Goal: Check status: Check status

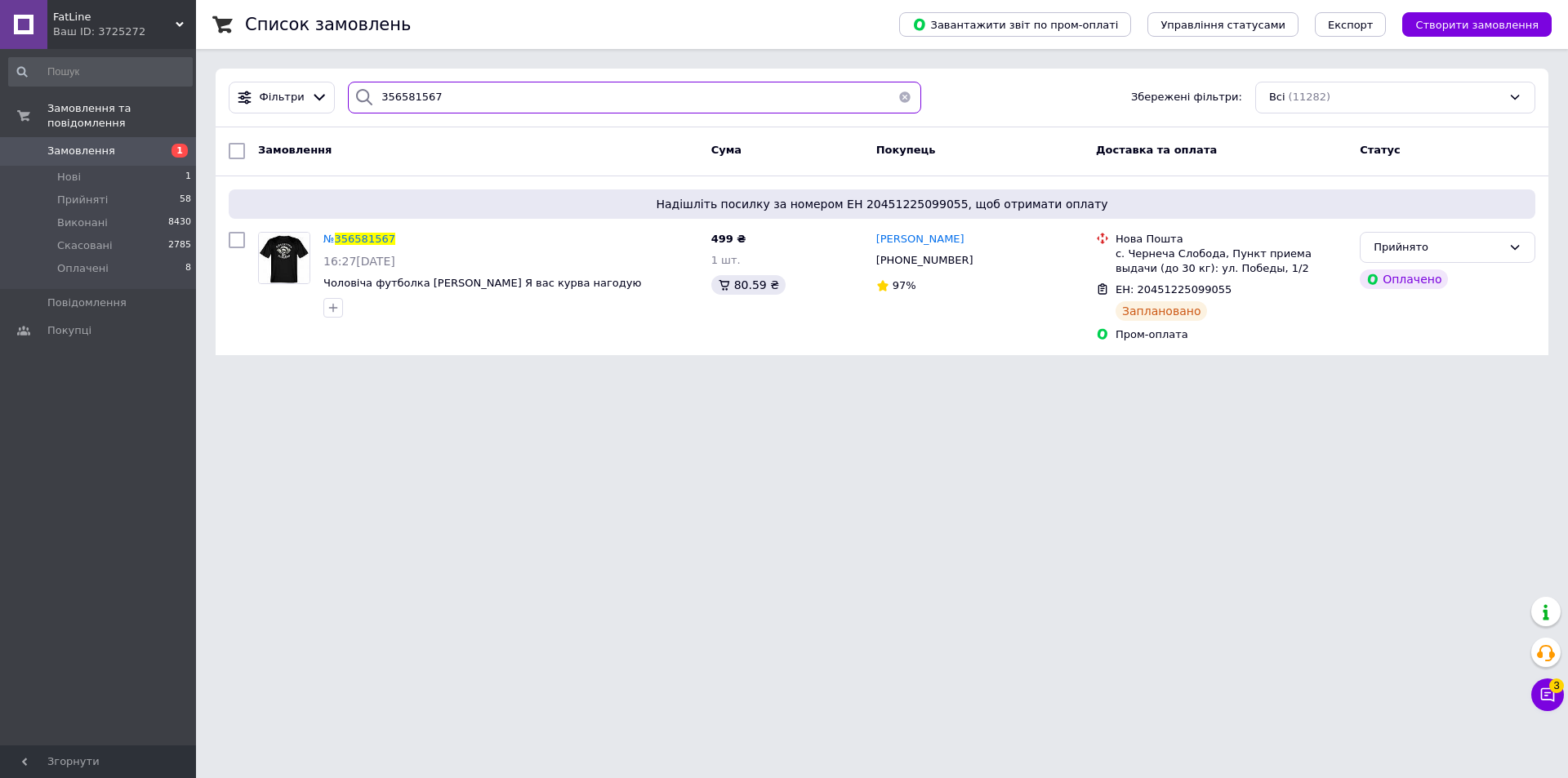
drag, startPoint x: 479, startPoint y: 89, endPoint x: 248, endPoint y: 115, distance: 232.5
click at [274, 111] on div "Фільтри 356581567 Збережені фільтри: Всі (11282)" at bounding box center [881, 97] width 1320 height 31
paste input "902710"
type input "356902710"
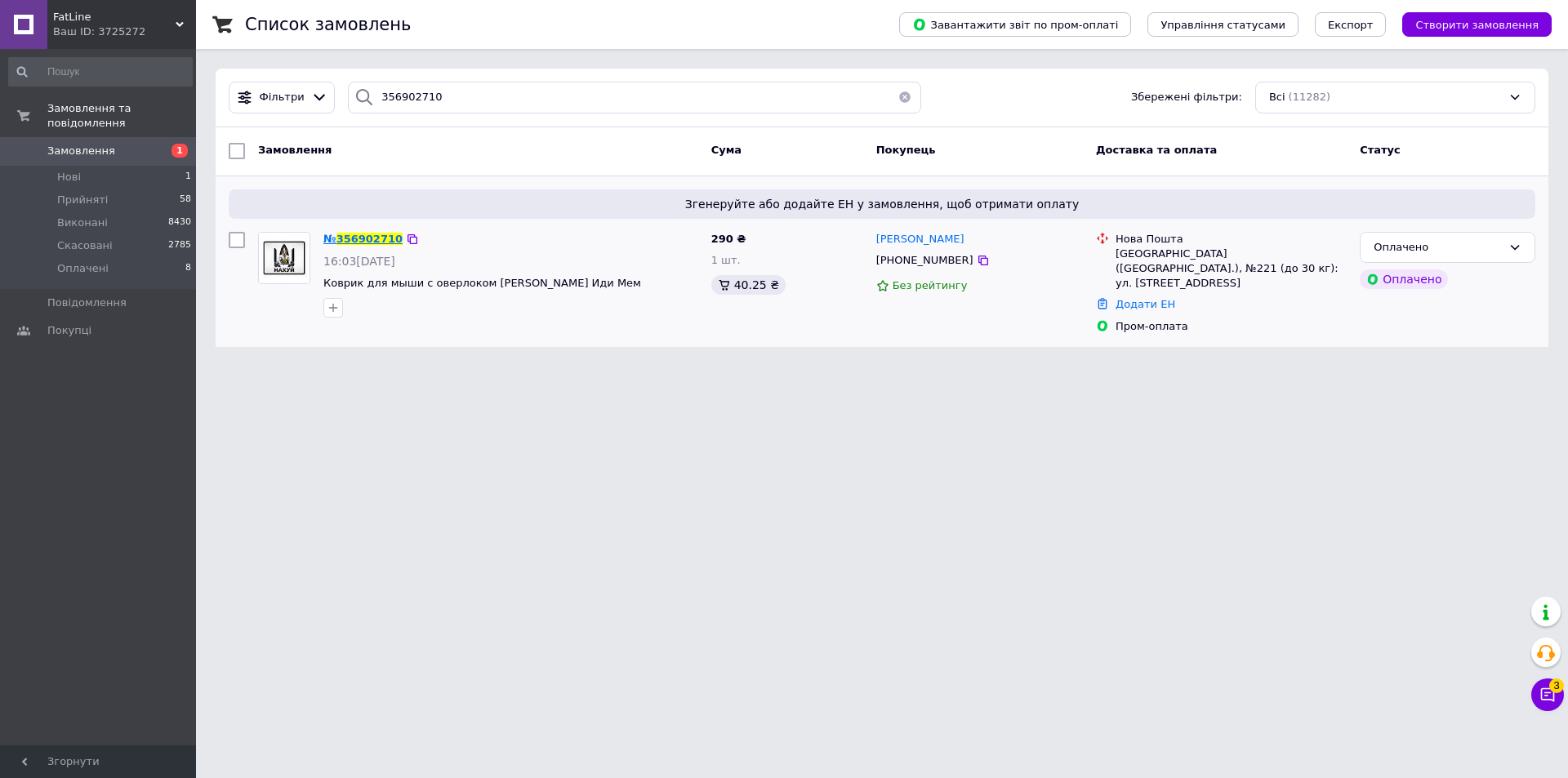
click at [366, 237] on span "356902710" at bounding box center [370, 239] width 67 height 12
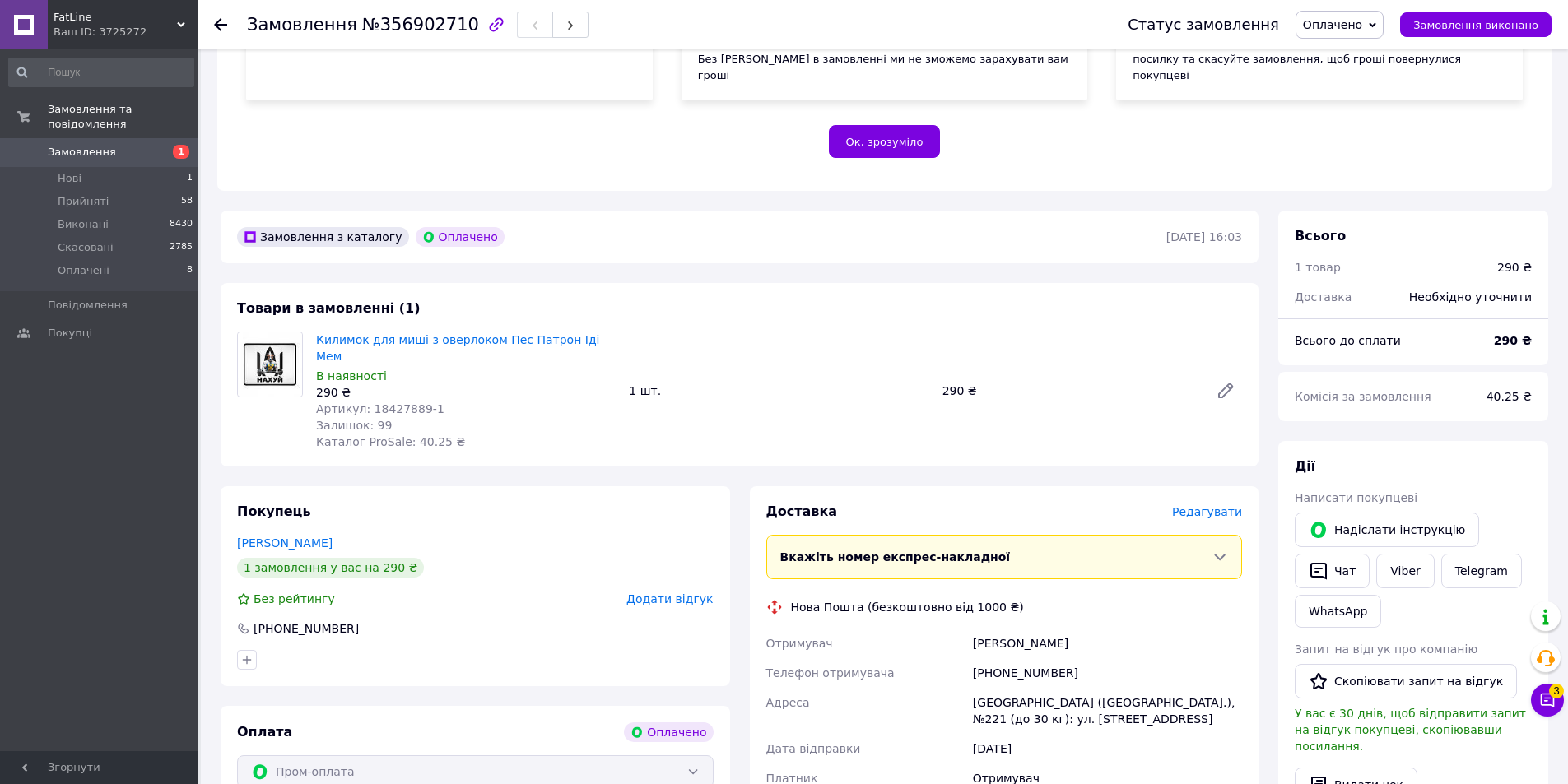
scroll to position [329, 0]
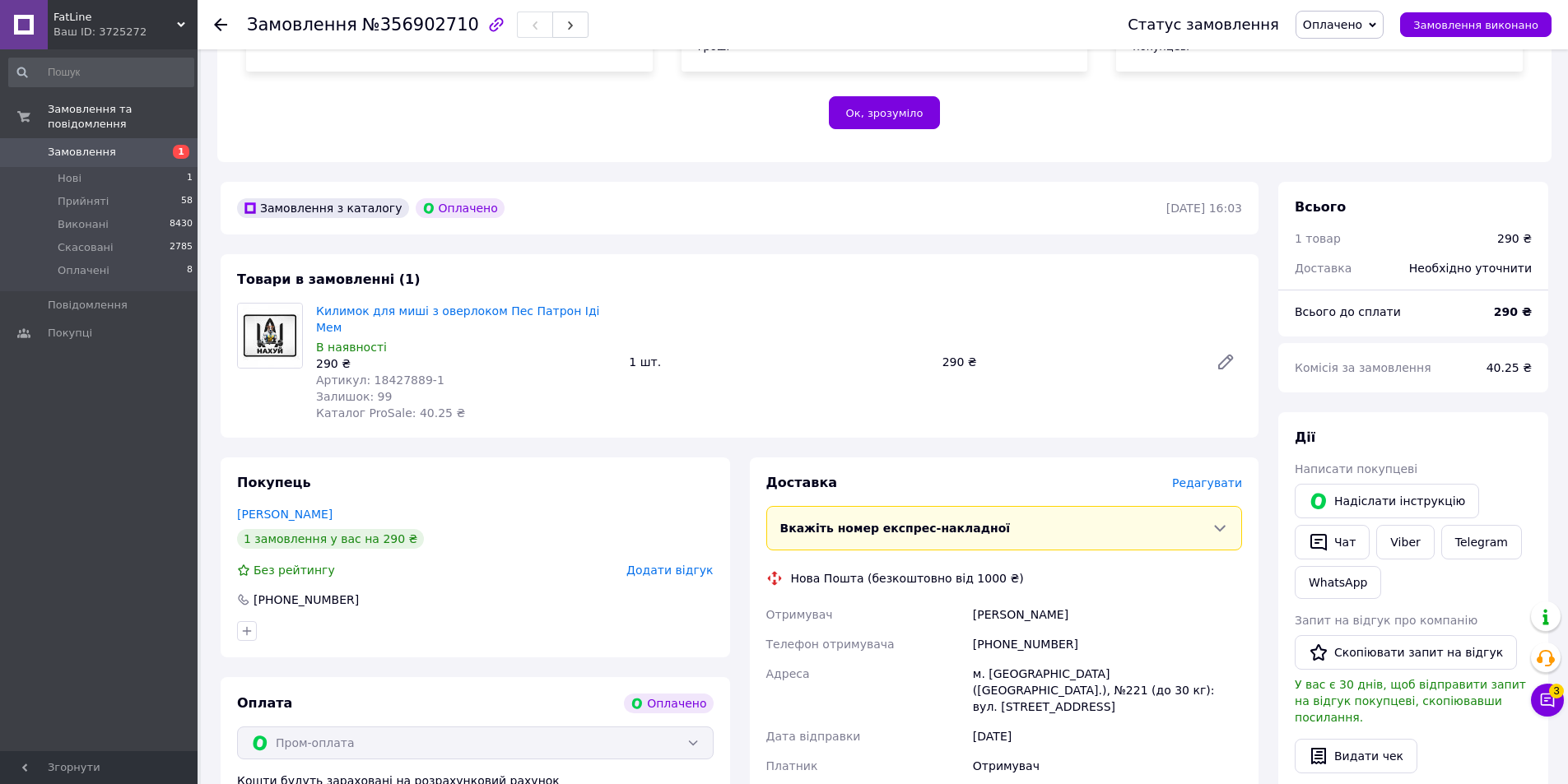
click at [272, 316] on img at bounding box center [269, 335] width 64 height 64
click at [264, 322] on img at bounding box center [269, 335] width 64 height 64
click at [710, 254] on div "Товари в замовленні (1) Килимок для миші з оверлоком Пес Патрон Іді Мем В наявн…" at bounding box center [739, 345] width 1038 height 183
click at [403, 374] on span "Артикул: 18427889-1" at bounding box center [381, 380] width 129 height 13
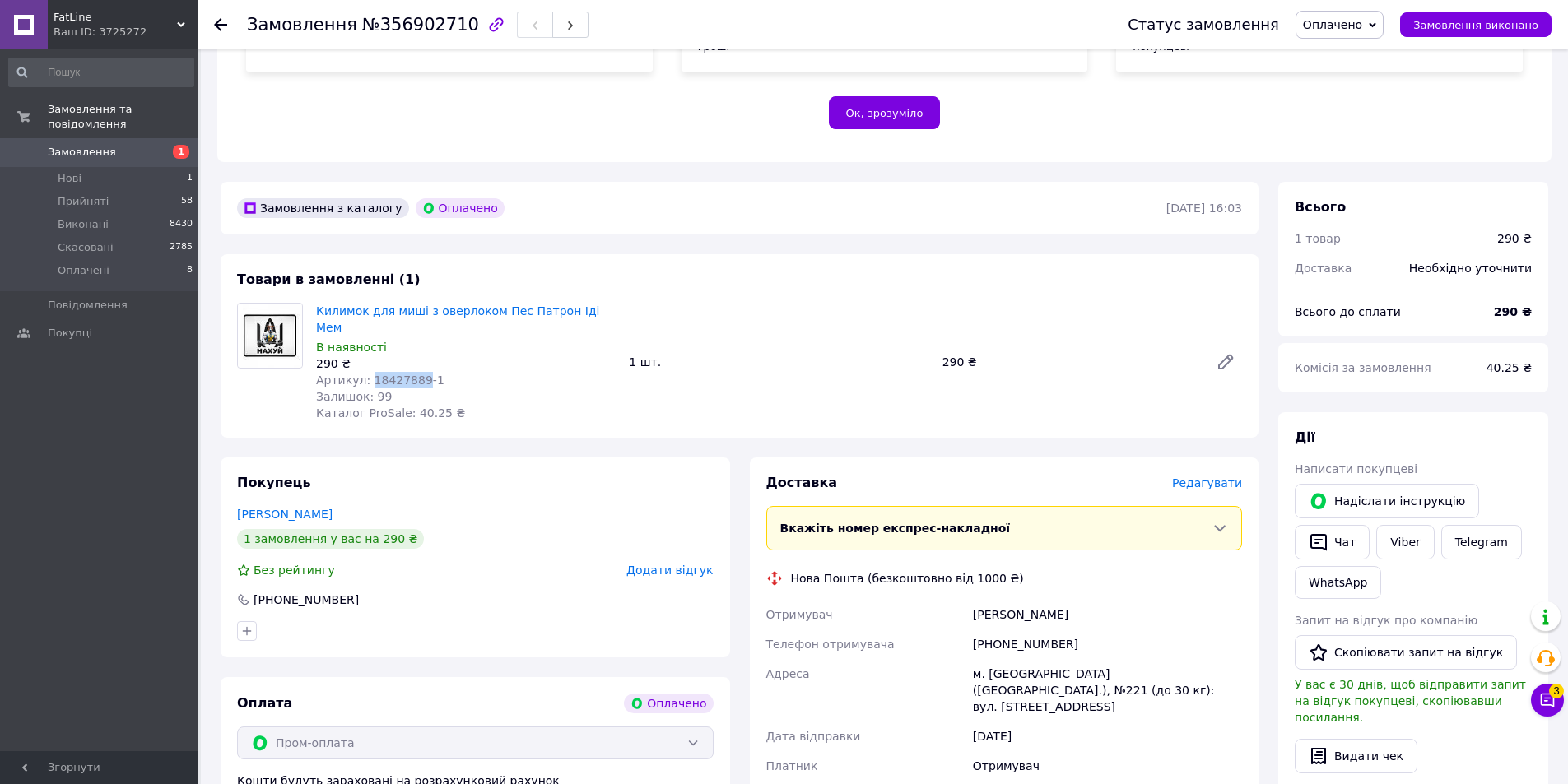
copy span "18427889"
click at [213, 22] on div "Замовлення №356902710 Статус замовлення Оплачено Прийнято Виконано Скасовано За…" at bounding box center [882, 24] width 1370 height 49
click at [216, 20] on icon at bounding box center [221, 25] width 13 height 13
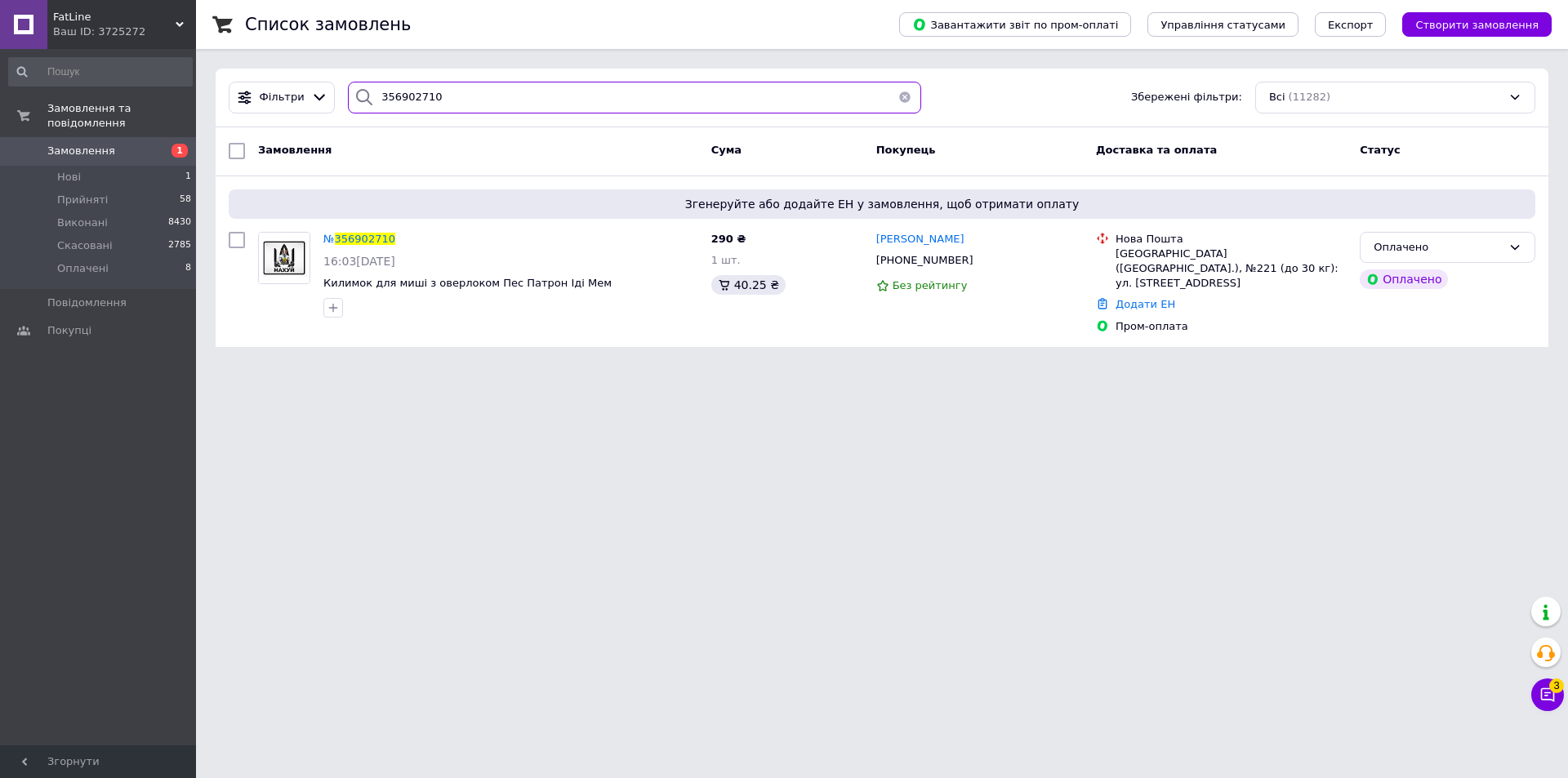
drag, startPoint x: 378, startPoint y: 104, endPoint x: 250, endPoint y: 124, distance: 129.6
click at [273, 120] on div "Фільтри 356902710 Збережені фільтри: Всі (11282)" at bounding box center [882, 98] width 1333 height 59
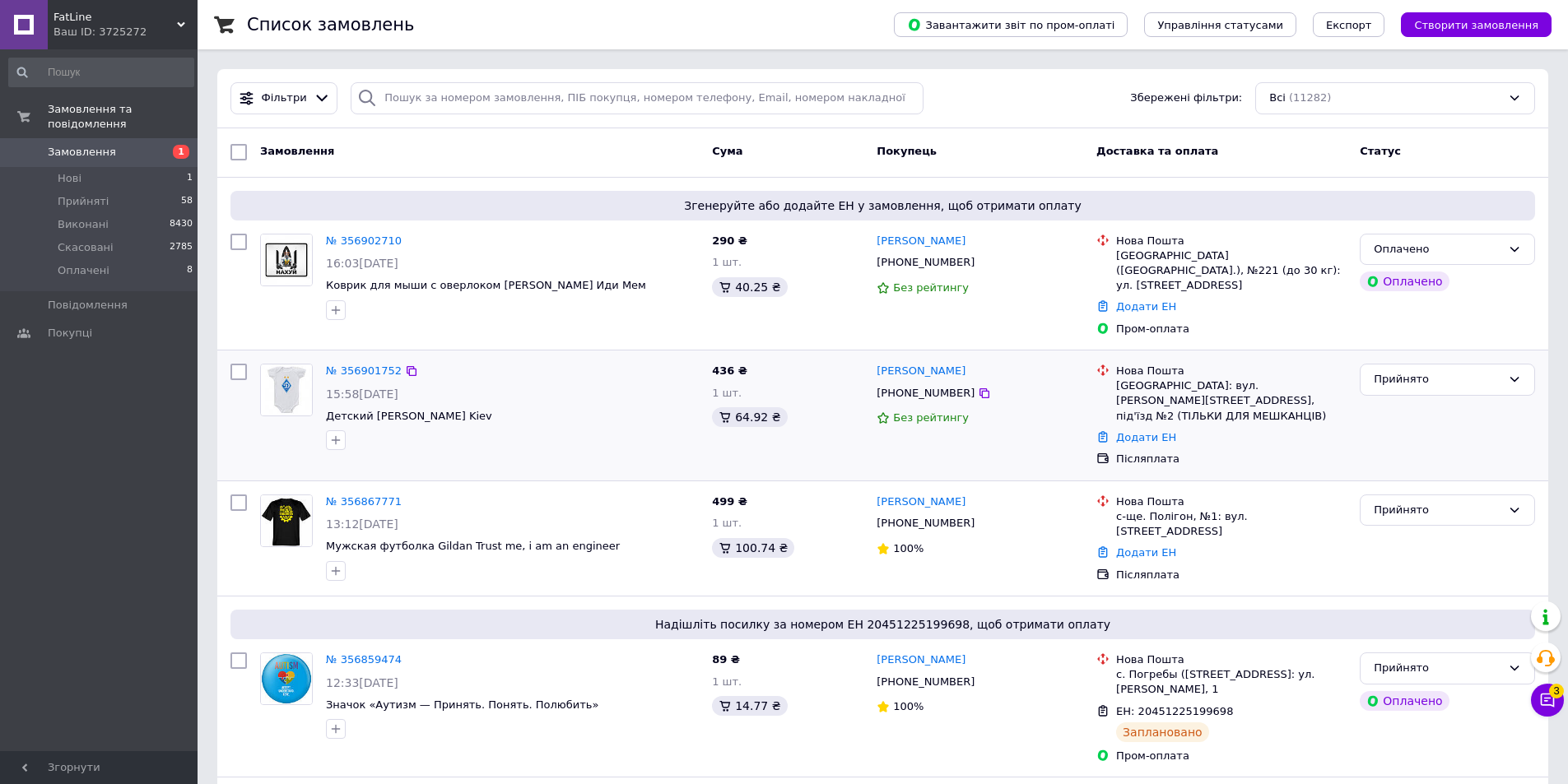
click at [539, 386] on div "15:58[DATE]" at bounding box center [512, 394] width 373 height 16
click at [298, 375] on img at bounding box center [286, 389] width 51 height 51
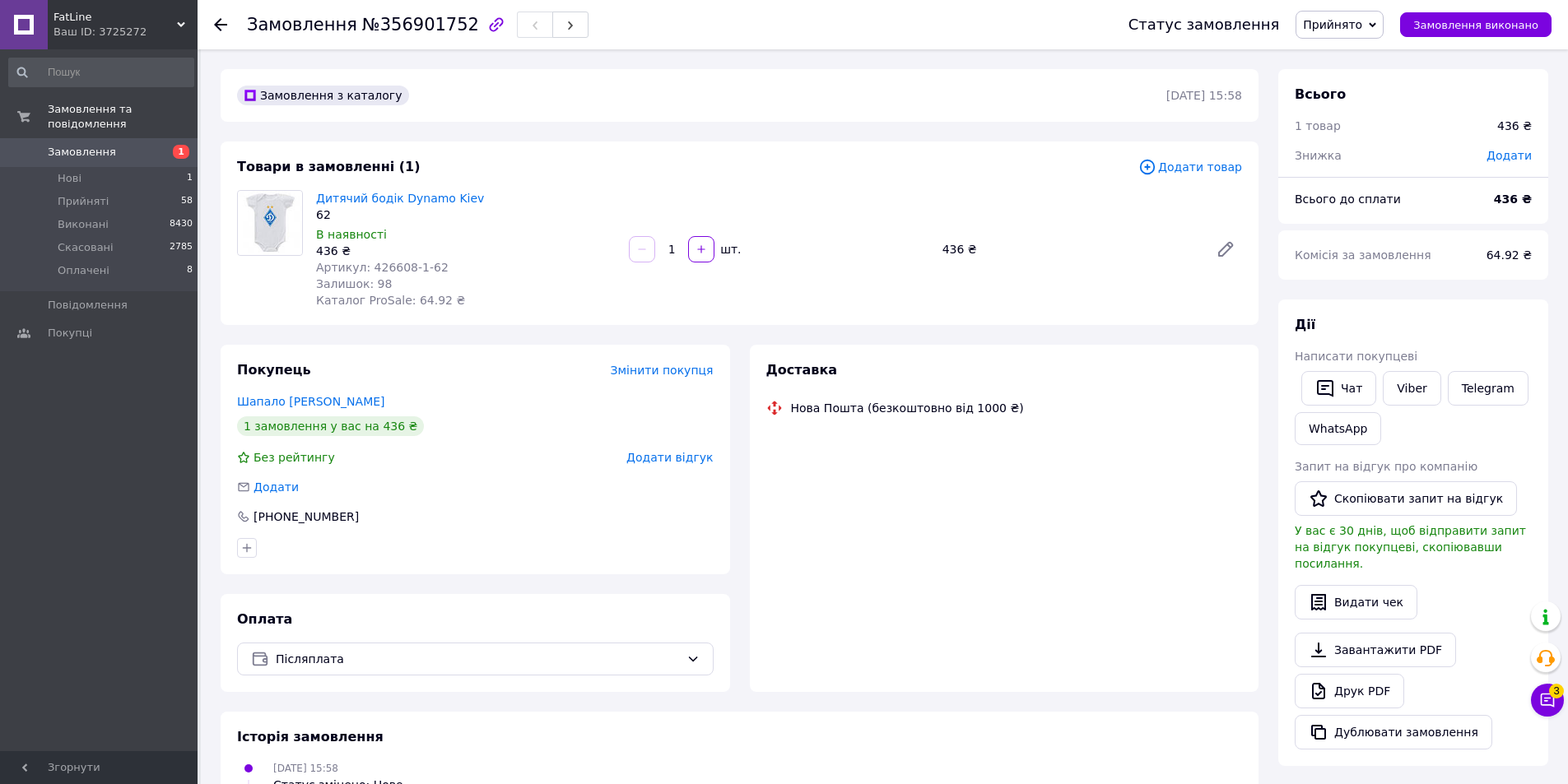
click at [385, 270] on span "Артикул: 426608-1-62" at bounding box center [383, 267] width 132 height 13
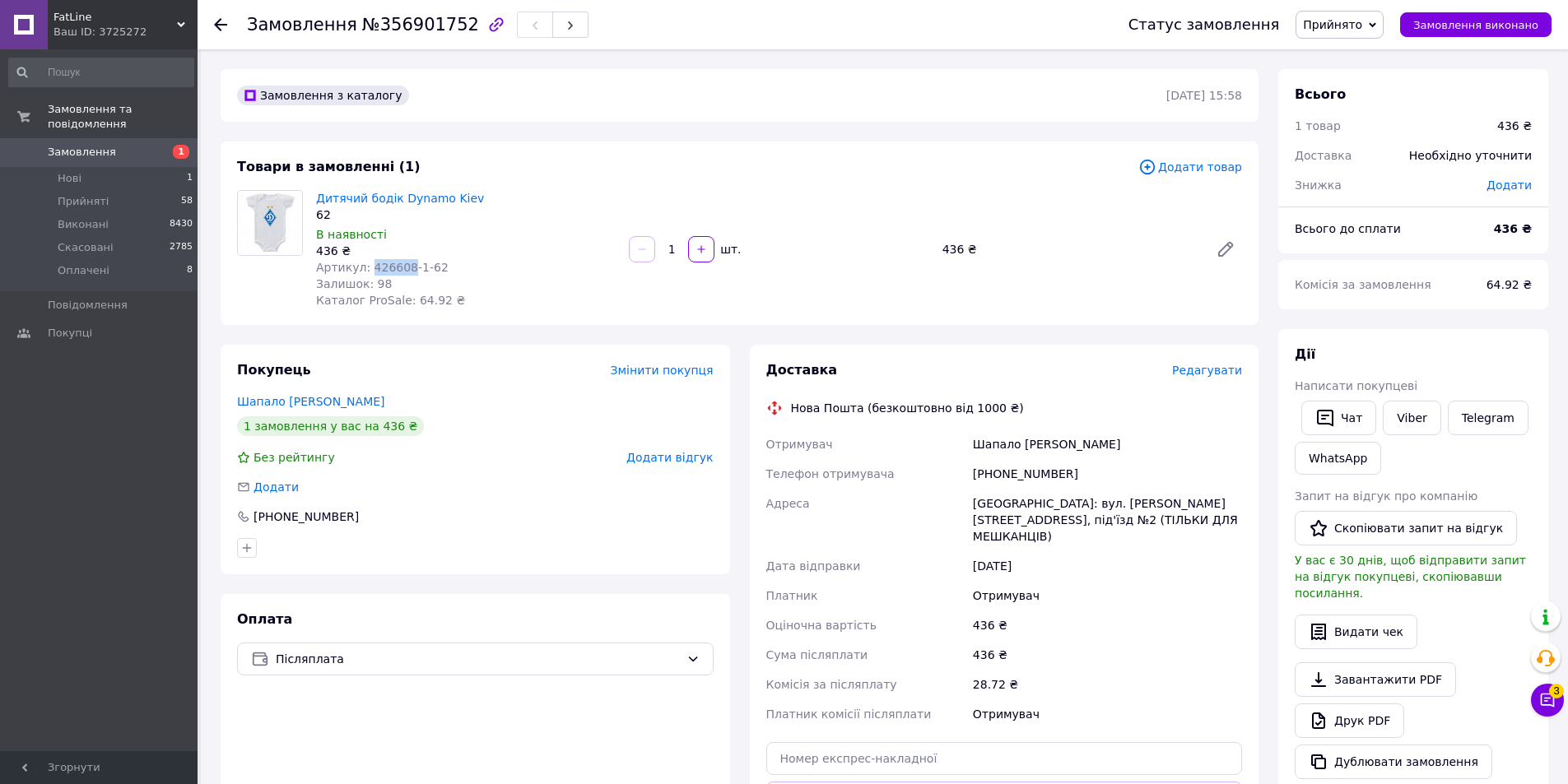
click at [385, 270] on span "Артикул: 426608-1-62" at bounding box center [383, 267] width 132 height 13
copy span "426608"
click at [596, 257] on div "436 ₴" at bounding box center [466, 250] width 299 height 16
click at [208, 20] on div "Замовлення №356901752 Статус замовлення Прийнято Виконано Скасовано Оплачено За…" at bounding box center [882, 24] width 1370 height 49
click at [220, 20] on use at bounding box center [221, 25] width 13 height 13
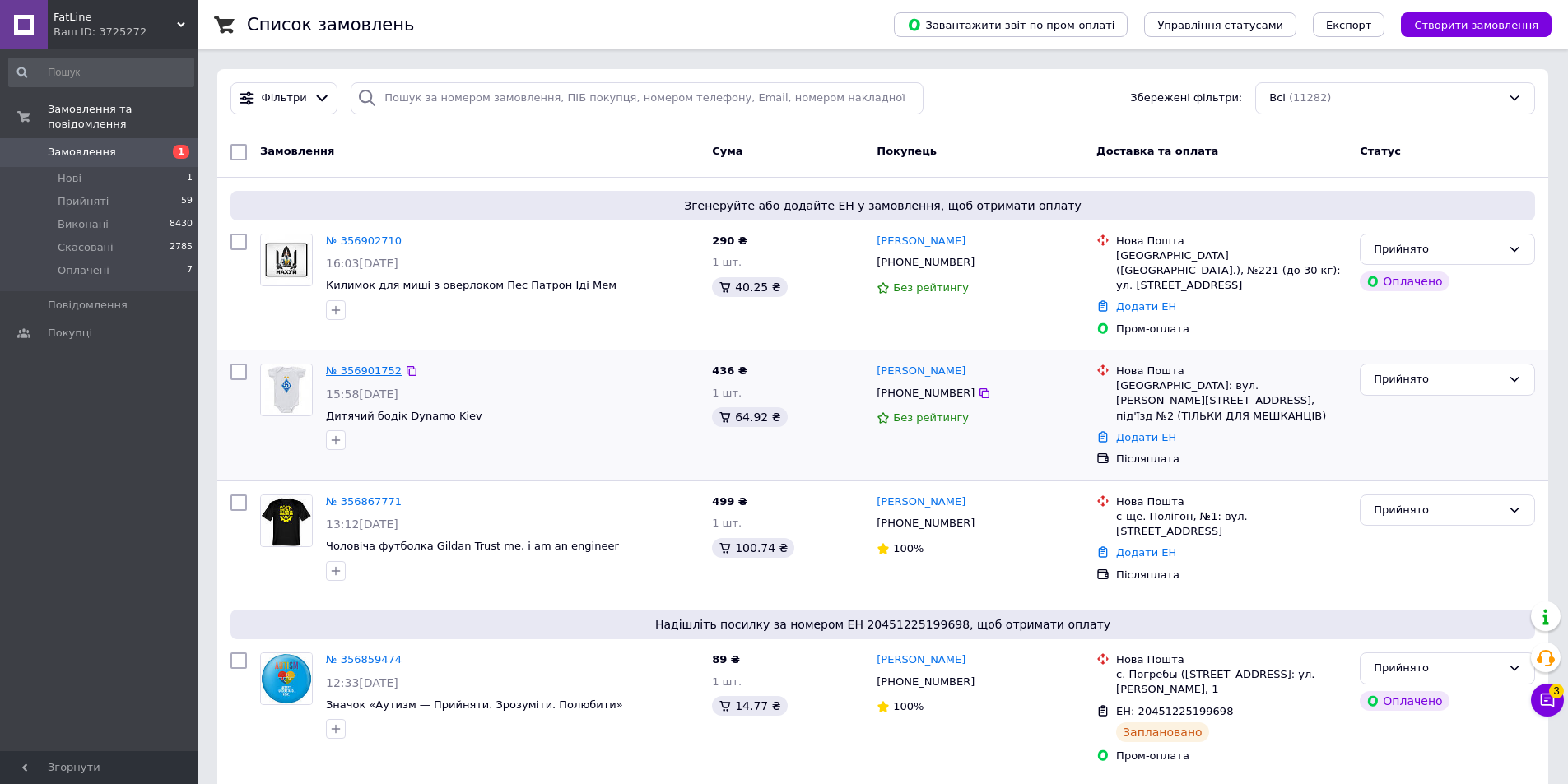
click at [370, 364] on link "№ 356901752" at bounding box center [363, 370] width 76 height 12
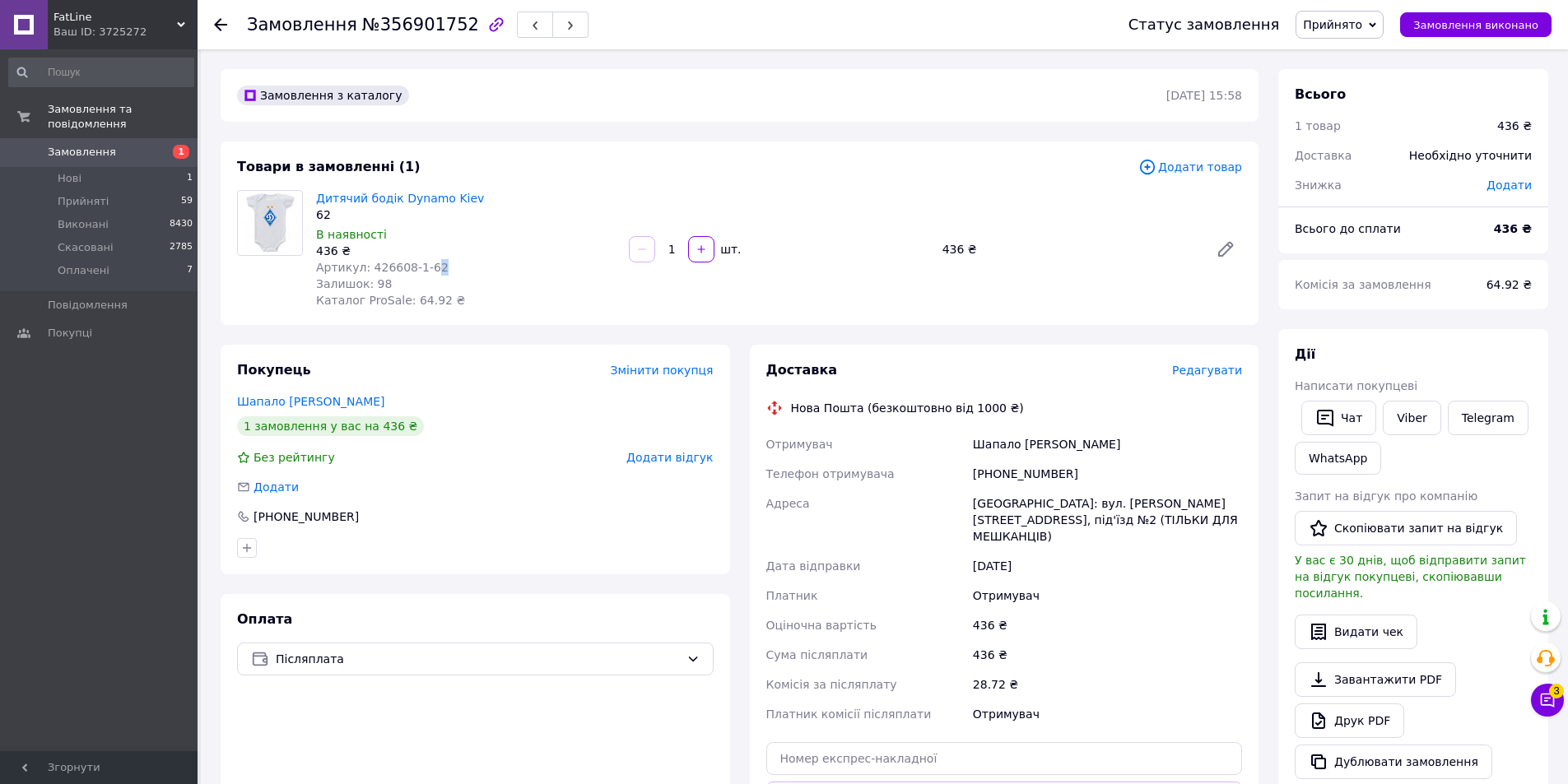
drag, startPoint x: 438, startPoint y: 263, endPoint x: 421, endPoint y: 265, distance: 17.1
click at [421, 265] on div "Артикул: 426608-1-62" at bounding box center [466, 266] width 299 height 16
click at [381, 265] on span "Артикул: 426608-1-62" at bounding box center [383, 267] width 132 height 13
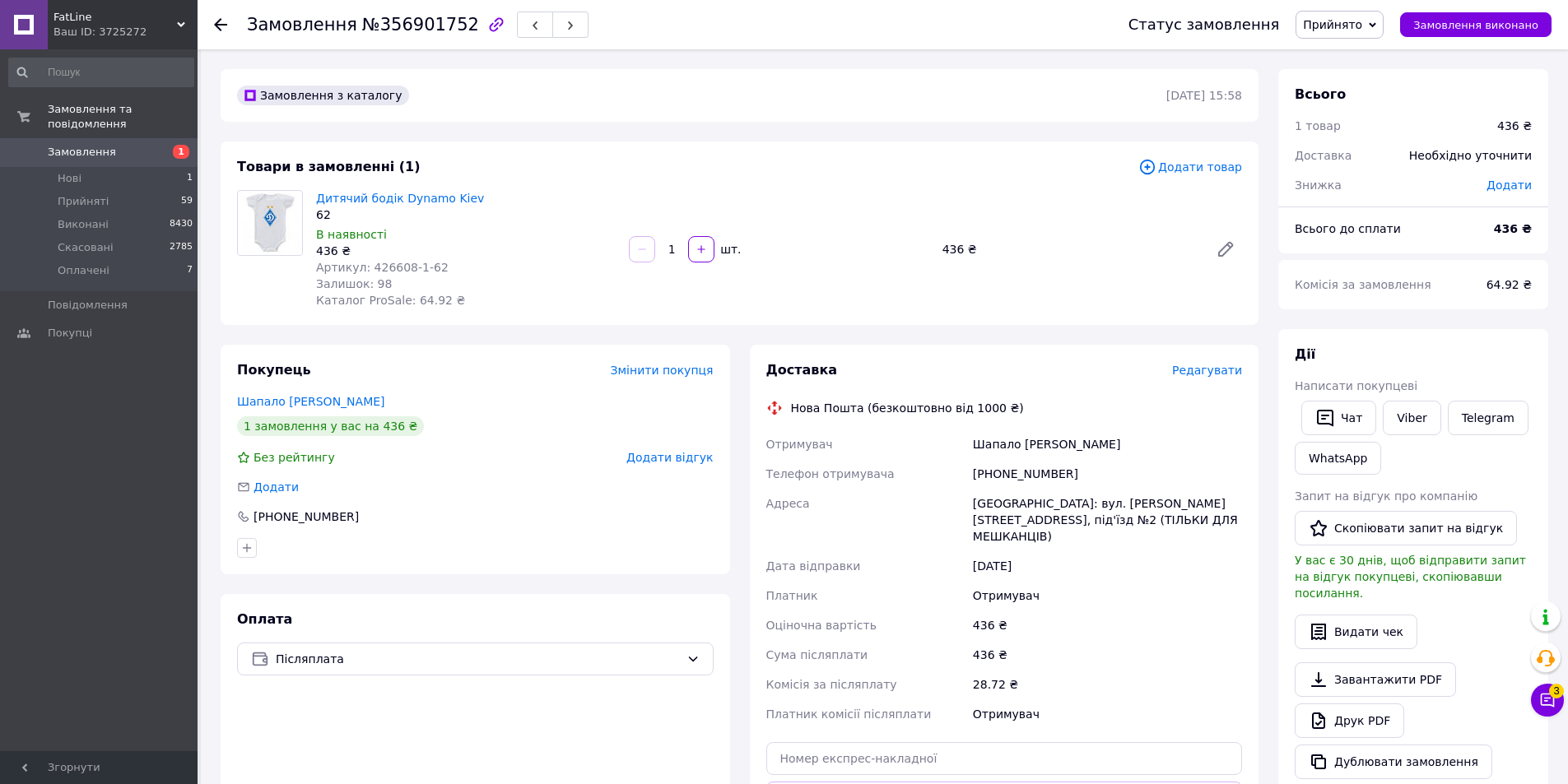
click at [456, 281] on div "Залишок: 98" at bounding box center [466, 284] width 299 height 16
click at [211, 25] on div "Замовлення №356901752 Статус замовлення Прийнято Виконано Скасовано Оплачено За…" at bounding box center [882, 24] width 1370 height 49
